Goal: Transaction & Acquisition: Purchase product/service

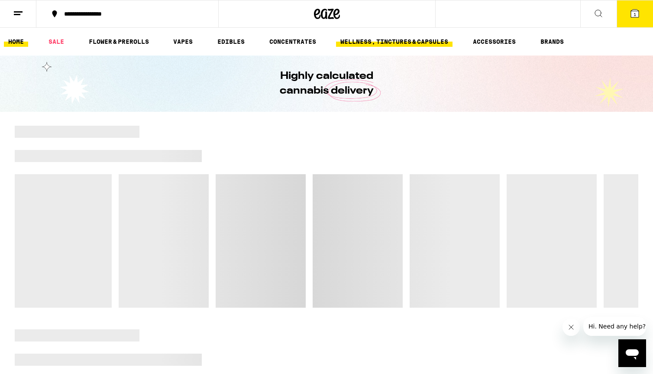
click at [375, 45] on link "WELLNESS, TINCTURES & CAPSULES" at bounding box center [394, 41] width 117 height 10
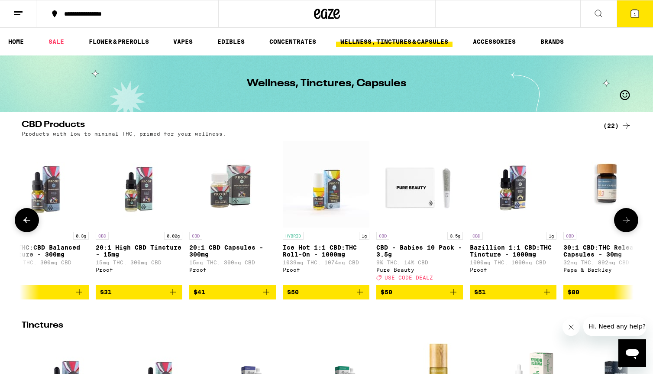
scroll to position [0, 1449]
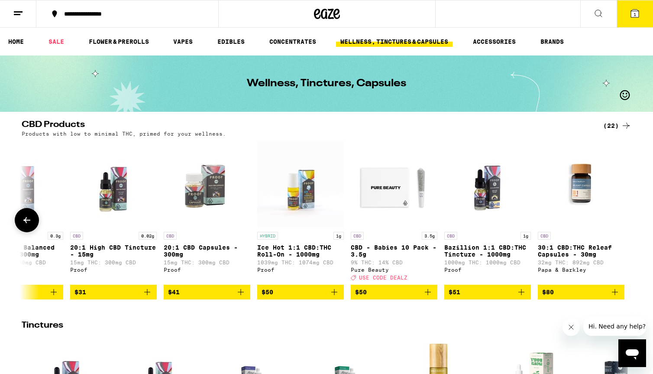
click at [389, 251] on p "CBD - Babies 10 Pack - 3.5g" at bounding box center [394, 251] width 87 height 14
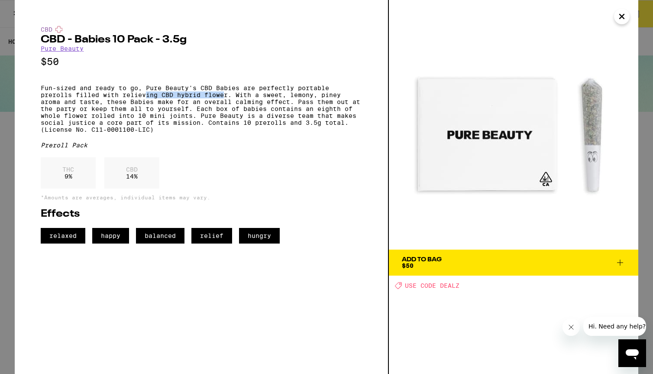
drag, startPoint x: 147, startPoint y: 97, endPoint x: 226, endPoint y: 103, distance: 79.0
click at [226, 103] on p "Fun-sized and ready to go, Pure Beauty's CBD Babies are perfectly portable prer…" at bounding box center [201, 108] width 321 height 49
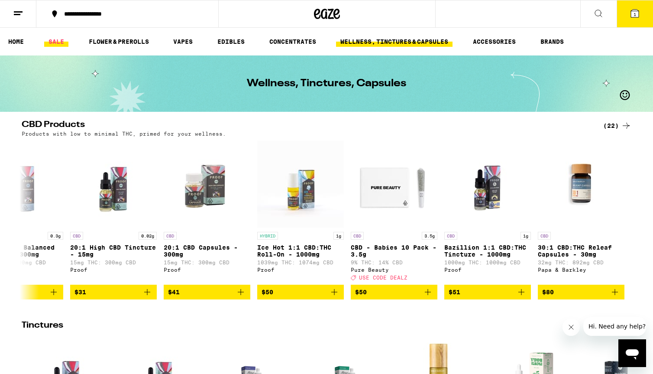
click at [56, 45] on link "SALE" at bounding box center [56, 41] width 24 height 10
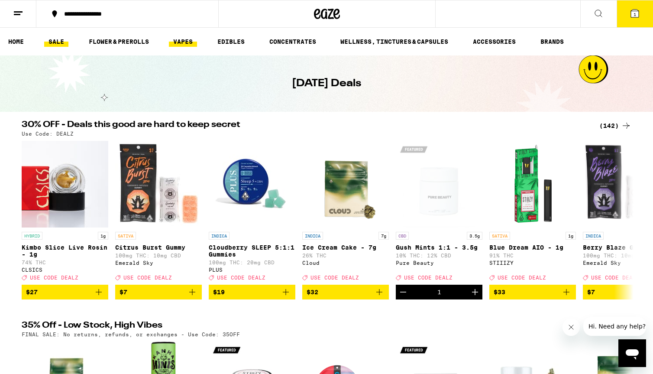
click at [178, 45] on link "VAPES" at bounding box center [183, 41] width 28 height 10
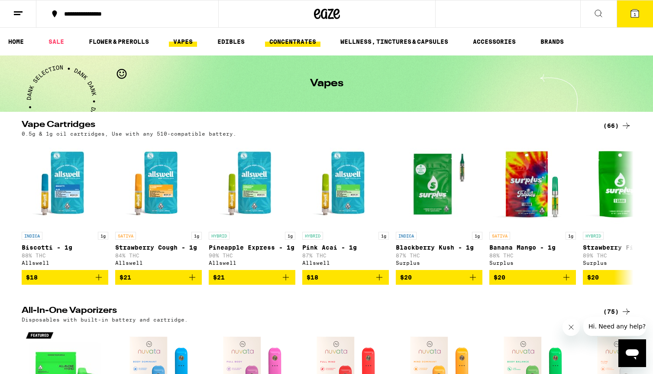
click at [298, 44] on link "CONCENTRATES" at bounding box center [292, 41] width 55 height 10
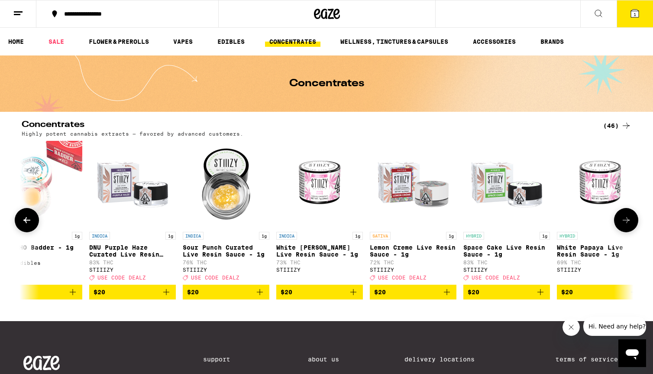
scroll to position [0, 1360]
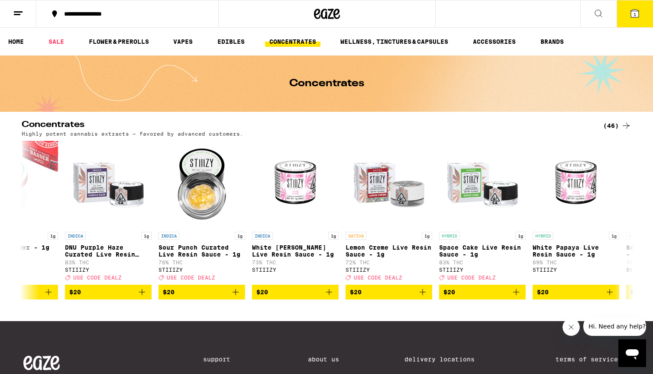
click at [602, 16] on icon at bounding box center [599, 13] width 10 height 10
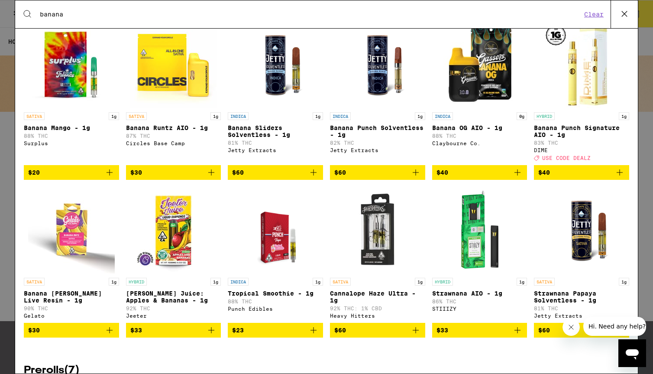
scroll to position [52, 0]
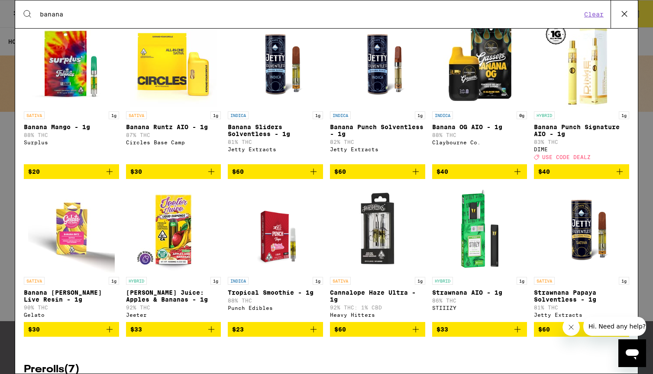
type input "banana"
click at [561, 129] on p "Banana Punch Signature AIO - 1g" at bounding box center [581, 130] width 95 height 14
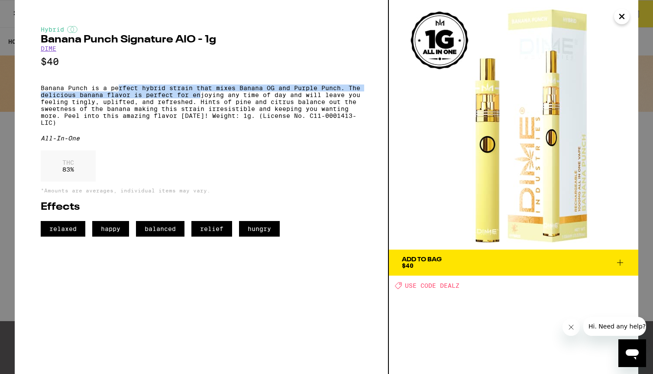
drag, startPoint x: 120, startPoint y: 94, endPoint x: 203, endPoint y: 101, distance: 83.4
click at [203, 101] on p "Banana Punch is a perfect hybrid strain that mixes Banana OG and Purple Punch. …" at bounding box center [201, 105] width 321 height 42
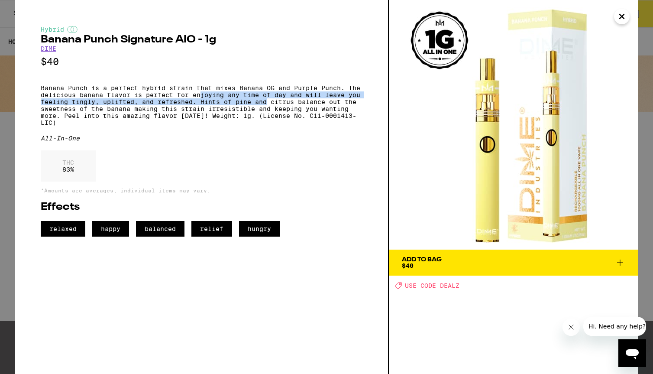
drag, startPoint x: 201, startPoint y: 101, endPoint x: 268, endPoint y: 110, distance: 67.9
click at [267, 110] on p "Banana Punch is a perfect hybrid strain that mixes Banana OG and Purple Punch. …" at bounding box center [201, 105] width 321 height 42
click at [268, 110] on p "Banana Punch is a perfect hybrid strain that mixes Banana OG and Purple Punch. …" at bounding box center [201, 105] width 321 height 42
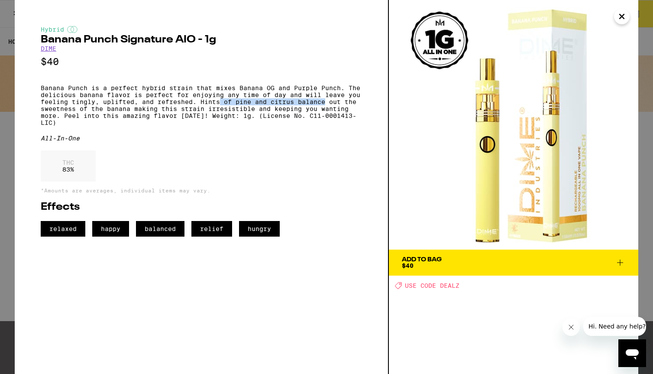
drag, startPoint x: 221, startPoint y: 109, endPoint x: 326, endPoint y: 111, distance: 105.7
click at [327, 111] on p "Banana Punch is a perfect hybrid strain that mixes Banana OG and Purple Punch. …" at bounding box center [201, 105] width 321 height 42
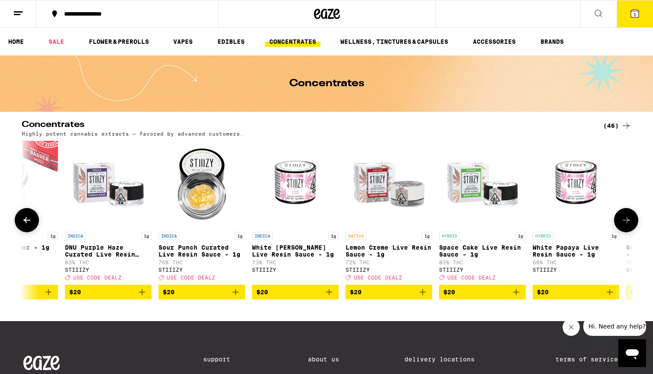
click at [30, 218] on icon at bounding box center [27, 220] width 10 height 10
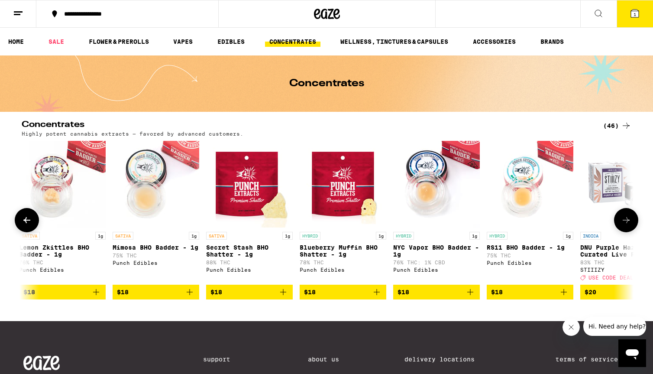
click at [30, 218] on icon at bounding box center [27, 220] width 10 height 10
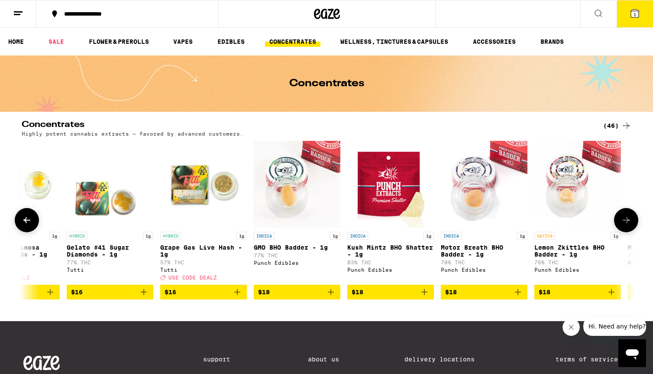
click at [30, 218] on icon at bounding box center [27, 220] width 10 height 10
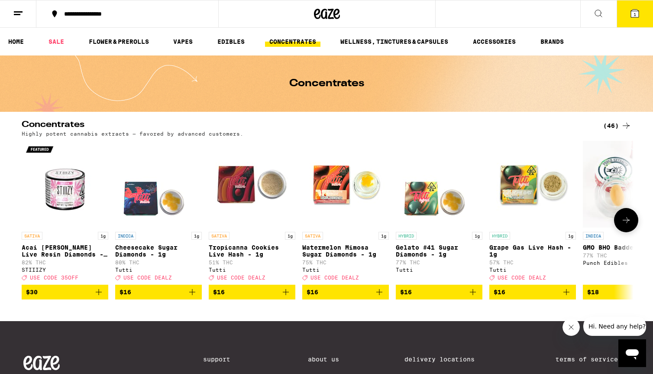
click at [30, 218] on div at bounding box center [27, 220] width 24 height 24
click at [106, 39] on link "FLOWER & PREROLLS" at bounding box center [118, 41] width 69 height 10
click at [597, 11] on icon at bounding box center [599, 13] width 10 height 10
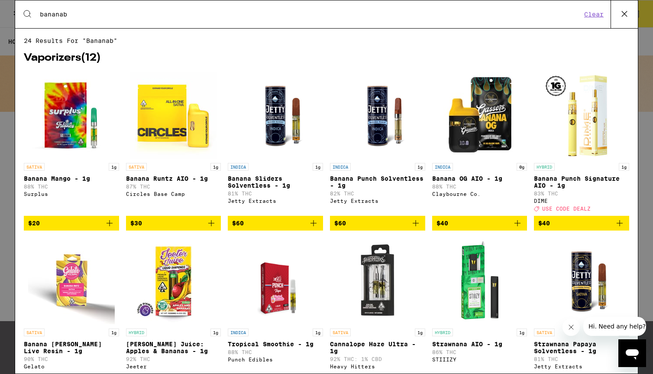
type input "banana"
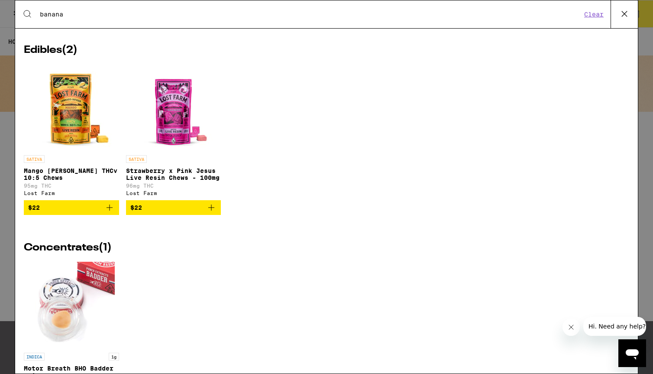
scroll to position [1007, 0]
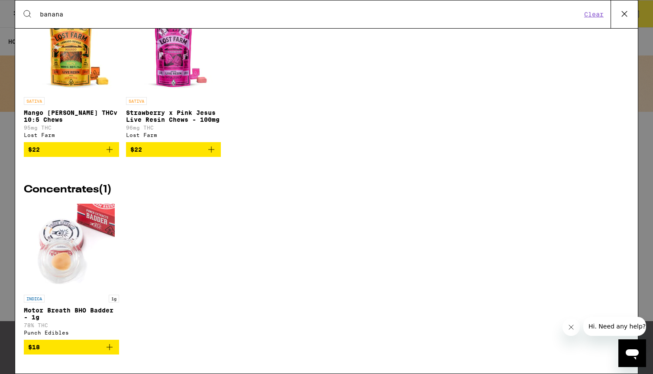
click at [68, 272] on img "Open page for Motor Breath BHO Badder - 1g from Punch Edibles" at bounding box center [71, 247] width 87 height 87
